Goal: Transaction & Acquisition: Purchase product/service

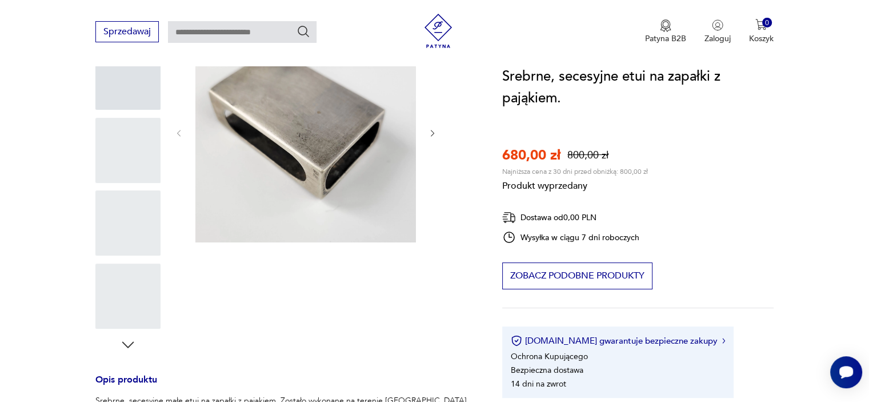
scroll to position [171, 0]
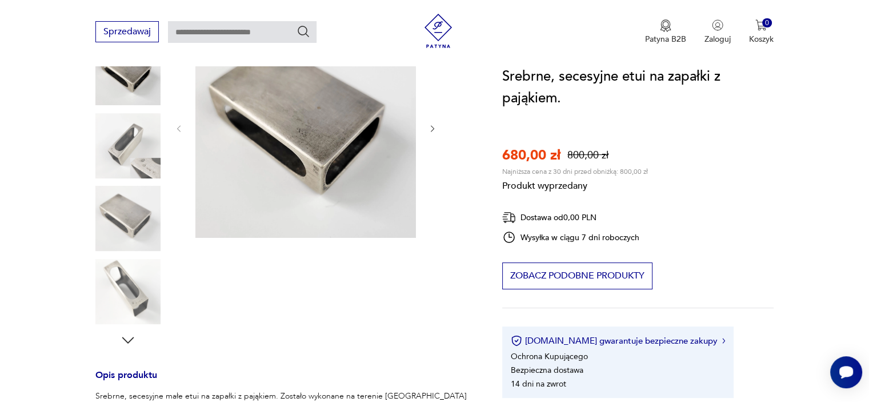
click at [145, 166] on div "Produkt wyprzedany Opis produktu Srebrne, secesyjne małe etui na zapałki z pają…" at bounding box center [284, 332] width 379 height 630
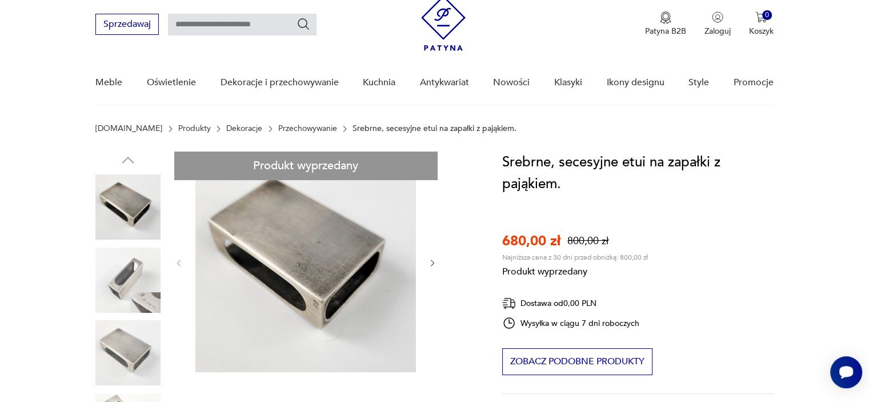
scroll to position [57, 0]
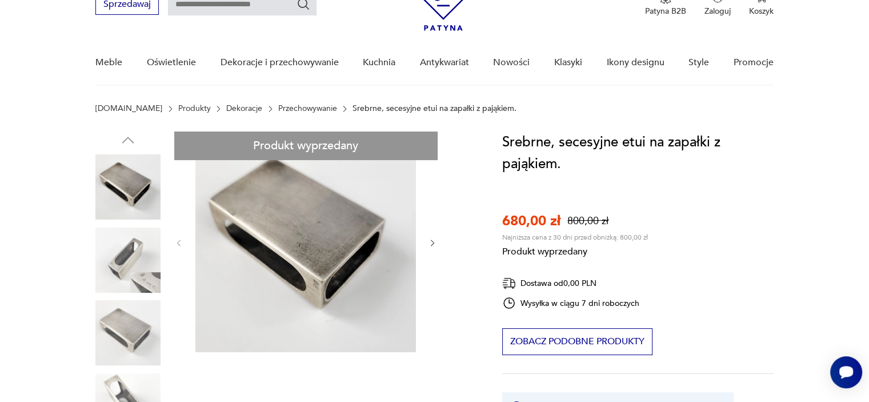
drag, startPoint x: 129, startPoint y: 331, endPoint x: 379, endPoint y: 258, distance: 261.2
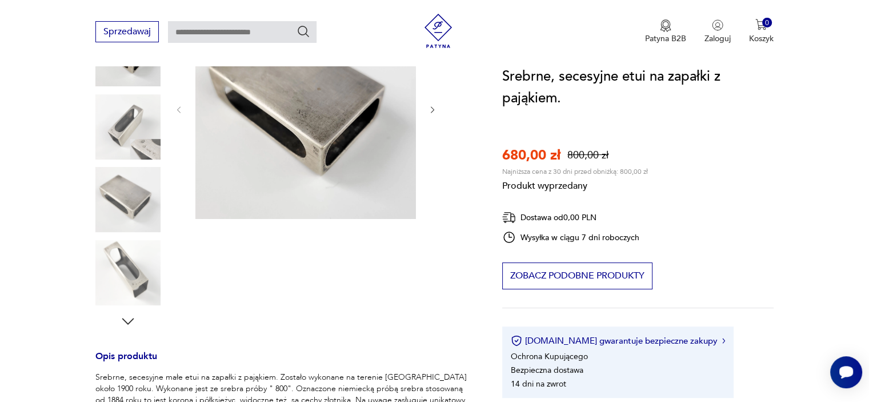
scroll to position [229, 0]
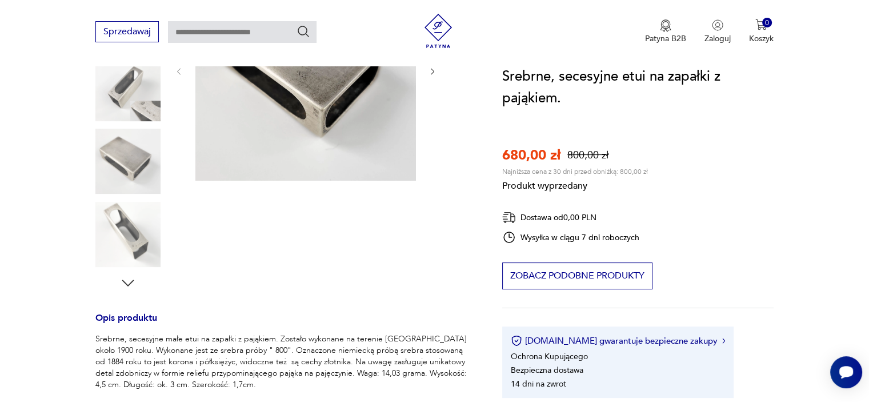
click at [135, 238] on div "Produkt wyprzedany Opis produktu Srebrne, secesyjne małe etui na zapałki z pają…" at bounding box center [284, 275] width 379 height 630
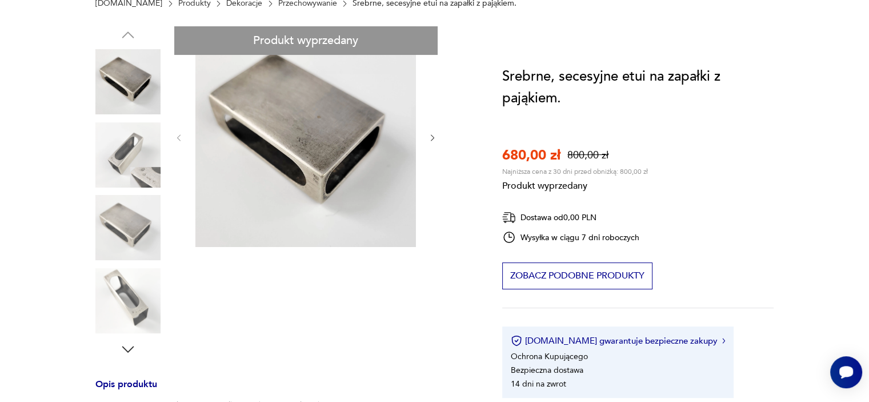
scroll to position [0, 0]
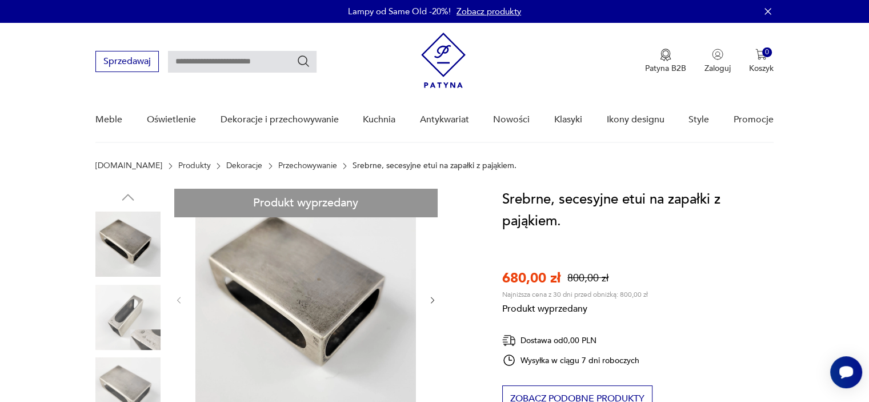
drag, startPoint x: 145, startPoint y: 308, endPoint x: 137, endPoint y: 331, distance: 24.9
drag, startPoint x: 136, startPoint y: 325, endPoint x: 125, endPoint y: 338, distance: 17.0
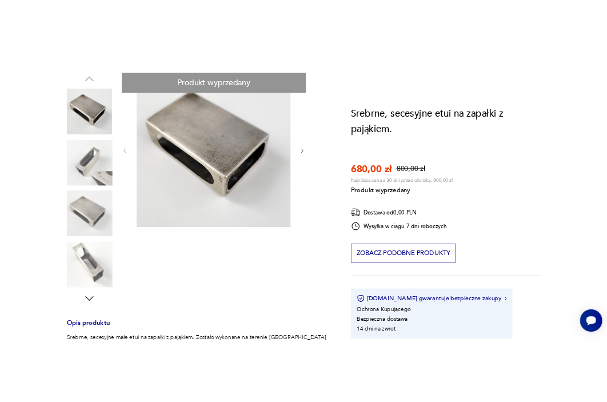
scroll to position [171, 0]
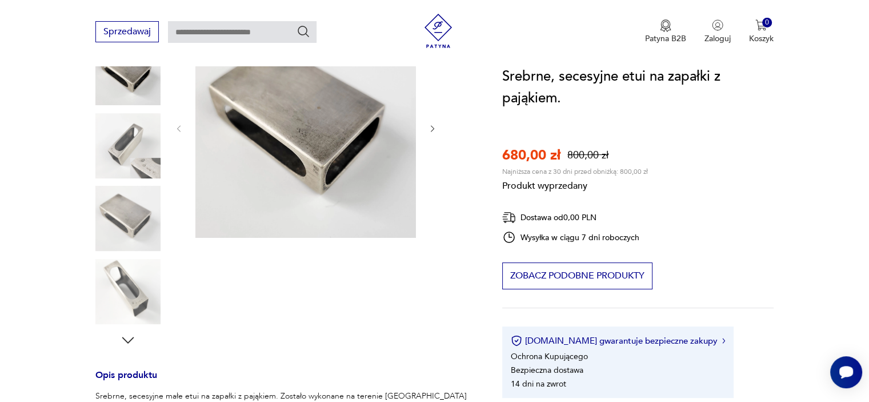
click at [146, 154] on div "Produkt wyprzedany Opis produktu Srebrne, secesyjne małe etui na zapałki z pają…" at bounding box center [284, 332] width 379 height 630
